Goal: Find specific page/section: Find specific page/section

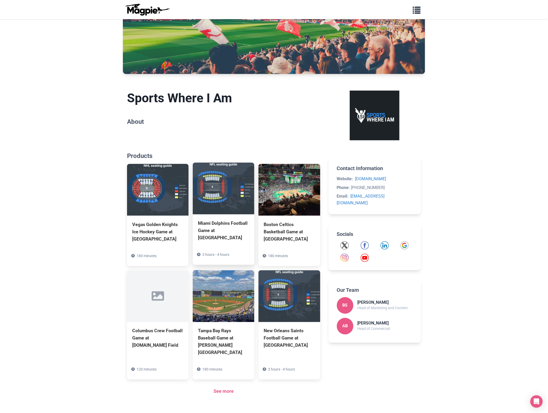
scroll to position [129, 0]
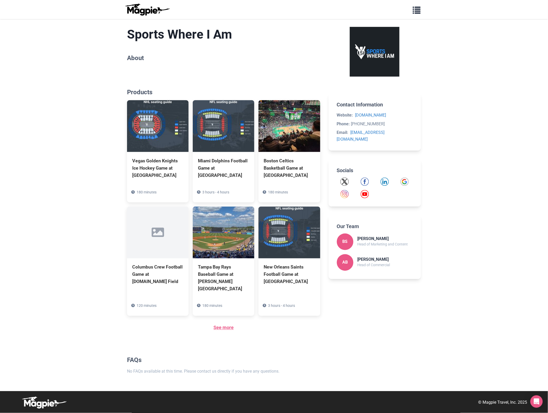
click at [226, 326] on link "See more" at bounding box center [224, 327] width 20 height 5
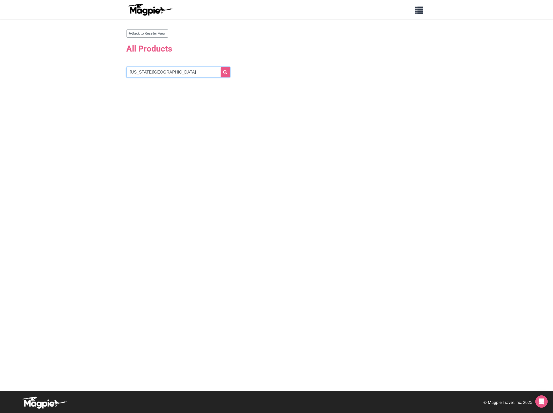
drag, startPoint x: 147, startPoint y: 72, endPoint x: 7, endPoint y: 78, distance: 139.6
click at [24, 68] on section "Back to Reseller View All Products New York Islander" at bounding box center [276, 205] width 553 height 372
type input "Islander"
click at [221, 67] on button "submit" at bounding box center [225, 72] width 9 height 10
drag, startPoint x: 146, startPoint y: 69, endPoint x: 80, endPoint y: 69, distance: 65.7
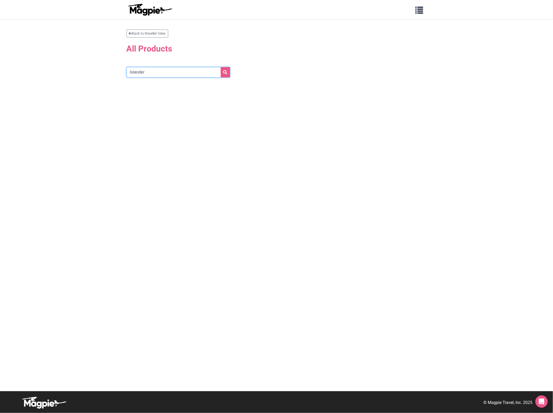
click at [81, 69] on section "Back to Reseller View All Products Islander" at bounding box center [276, 205] width 553 height 372
paste input "Rangers"
type input "Rangers"
click at [229, 71] on button "submit" at bounding box center [225, 72] width 9 height 10
